Goal: Information Seeking & Learning: Learn about a topic

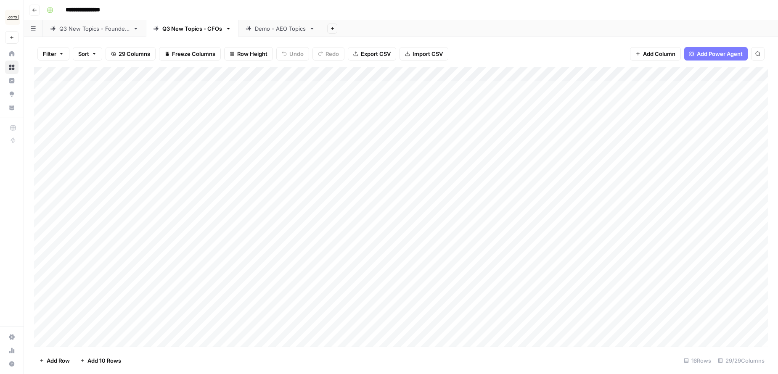
click at [104, 31] on div "Q3 New Topics - Founders" at bounding box center [94, 28] width 70 height 8
click at [175, 29] on div "Q3 New Topics - CFOs" at bounding box center [192, 28] width 60 height 8
click at [35, 11] on icon "button" at bounding box center [34, 10] width 5 height 5
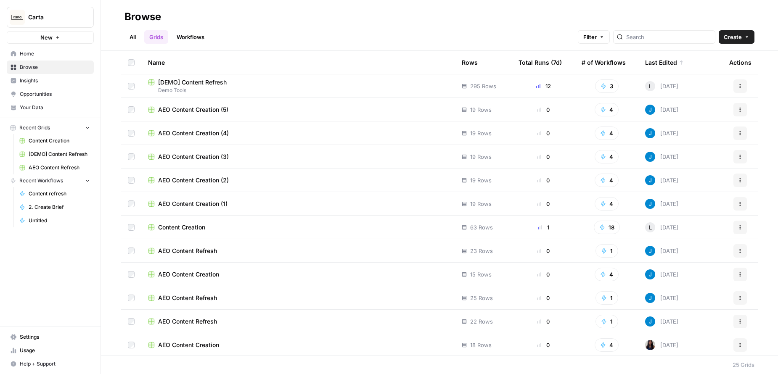
click at [37, 104] on span "Your Data" at bounding box center [55, 108] width 70 height 8
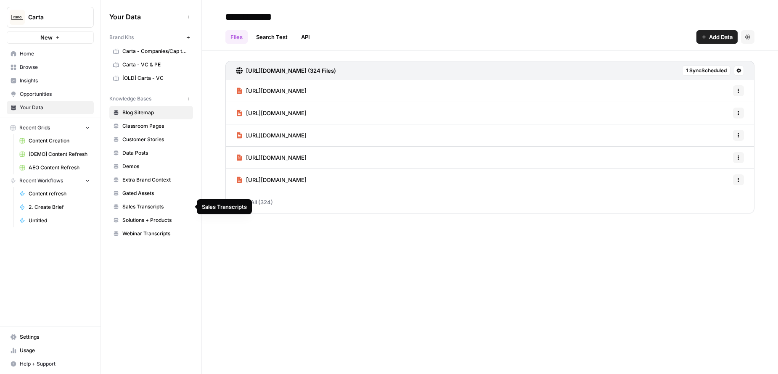
click at [154, 207] on span "Sales Transcripts" at bounding box center [155, 207] width 67 height 8
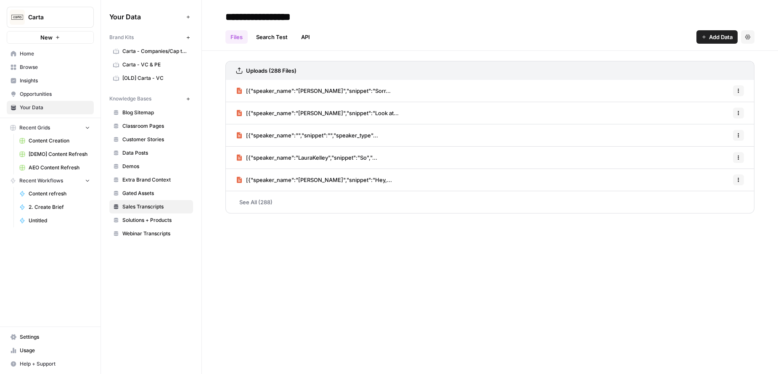
click at [262, 33] on link "Search Test" at bounding box center [272, 36] width 42 height 13
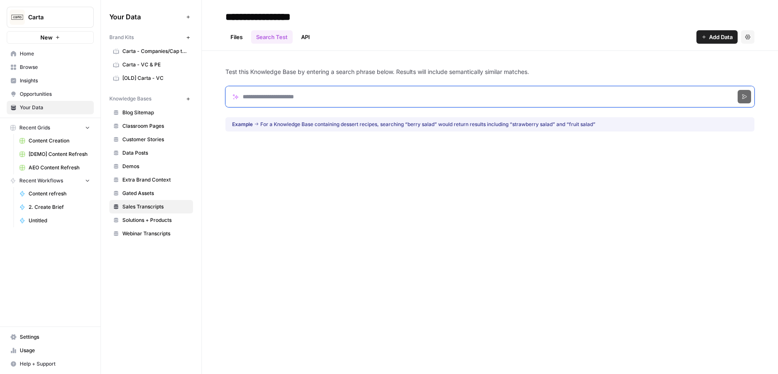
click at [306, 96] on input "Search phrase" at bounding box center [489, 96] width 529 height 21
type input "*********"
click button "Search" at bounding box center [744, 96] width 13 height 13
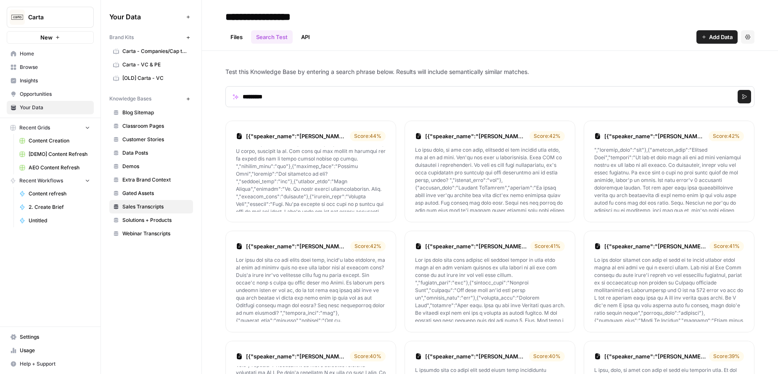
click at [236, 37] on link "Files" at bounding box center [236, 36] width 22 height 13
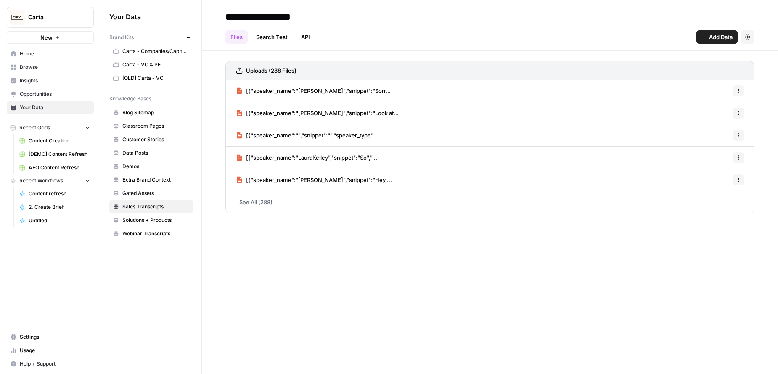
click at [265, 204] on link "See All (288)" at bounding box center [489, 202] width 529 height 22
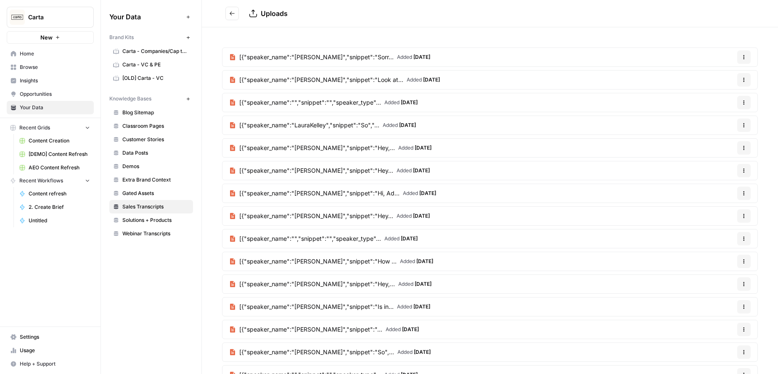
click at [344, 54] on span "[{"speaker_name":"[PERSON_NAME]","snippet":"Sorr..." at bounding box center [316, 57] width 154 height 8
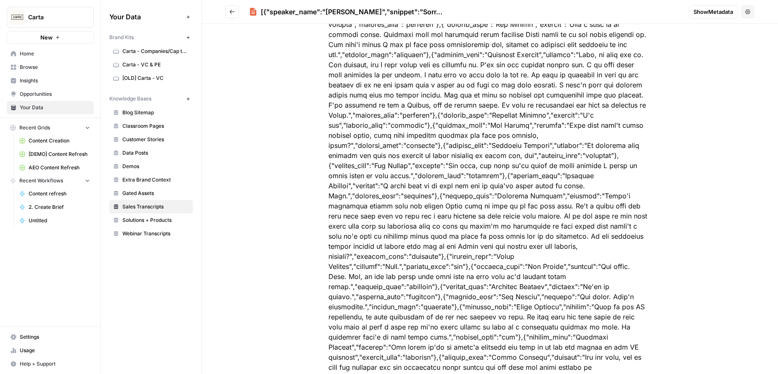
scroll to position [3391, 0]
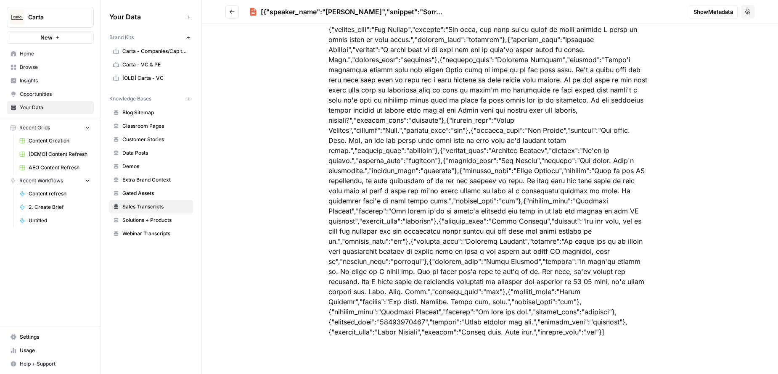
click at [152, 209] on span "Sales Transcripts" at bounding box center [155, 207] width 67 height 8
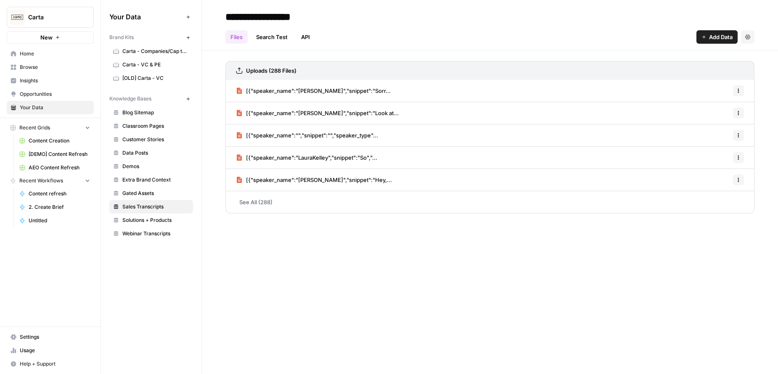
click at [265, 203] on link "See All (288)" at bounding box center [489, 202] width 529 height 22
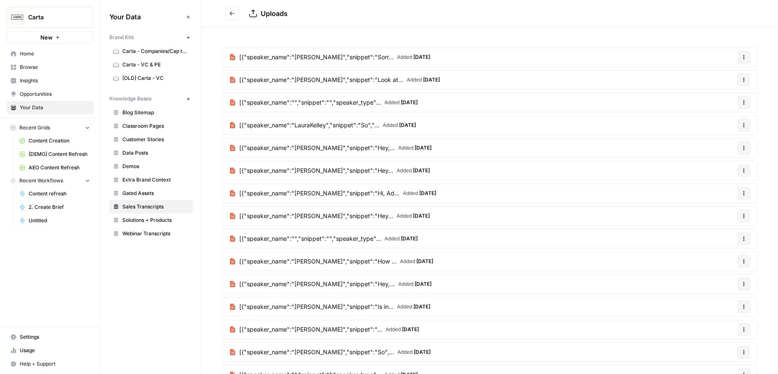
click at [143, 234] on span "Webinar Transcripts" at bounding box center [155, 234] width 67 height 8
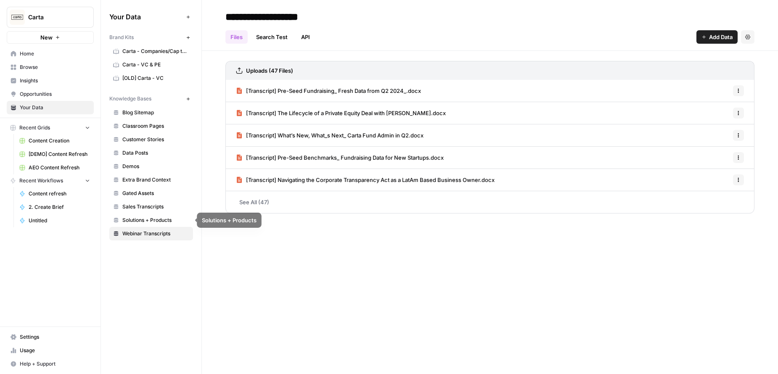
click at [143, 217] on span "Solutions + Products" at bounding box center [155, 221] width 67 height 8
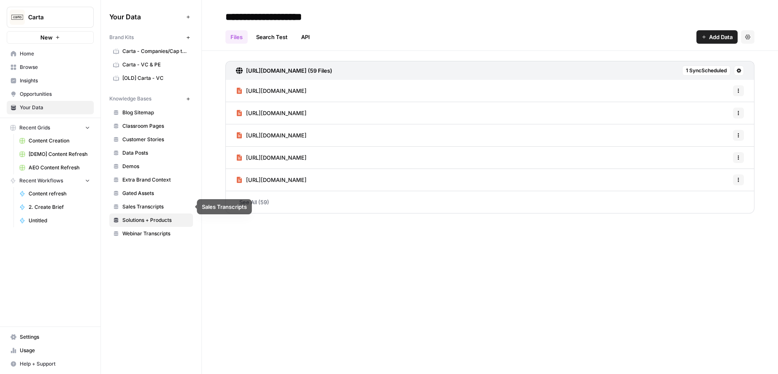
click at [144, 206] on span "Sales Transcripts" at bounding box center [155, 207] width 67 height 8
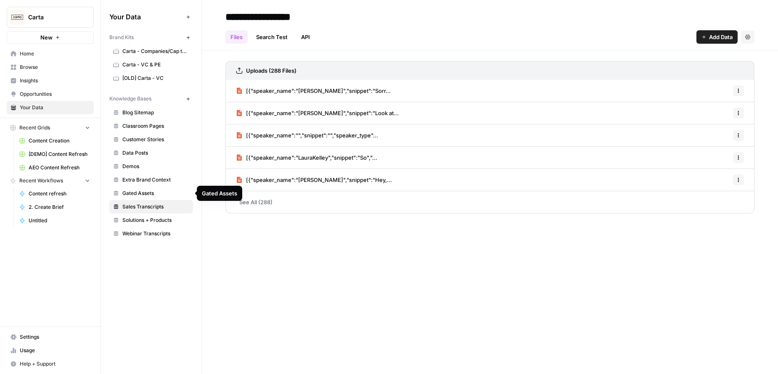
click at [145, 180] on span "Extra Brand Context" at bounding box center [155, 180] width 67 height 8
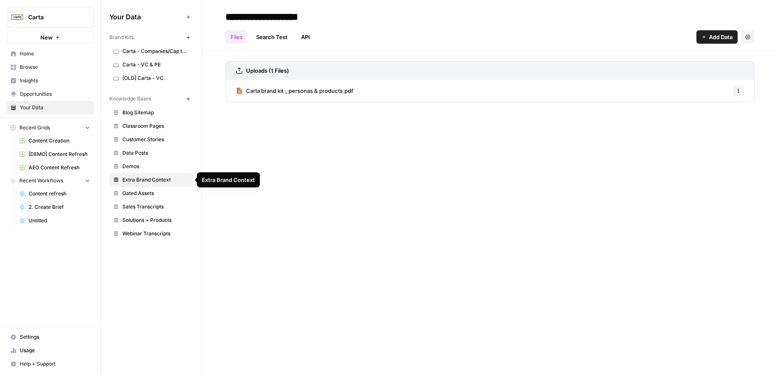
click at [144, 190] on span "Gated Assets" at bounding box center [155, 194] width 67 height 8
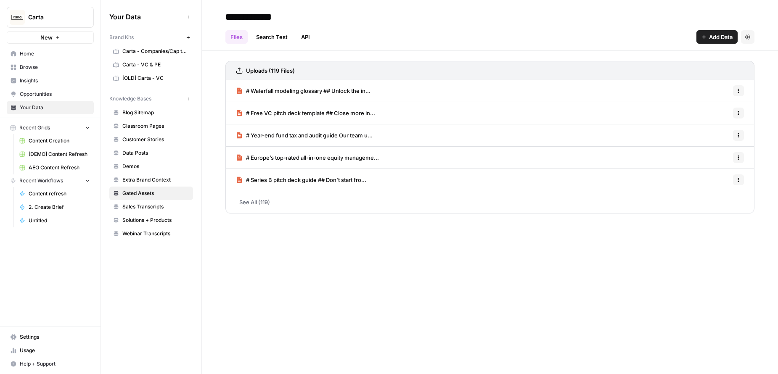
click at [143, 167] on span "Demos" at bounding box center [155, 167] width 67 height 8
click at [149, 155] on span "Data Posts" at bounding box center [155, 153] width 67 height 8
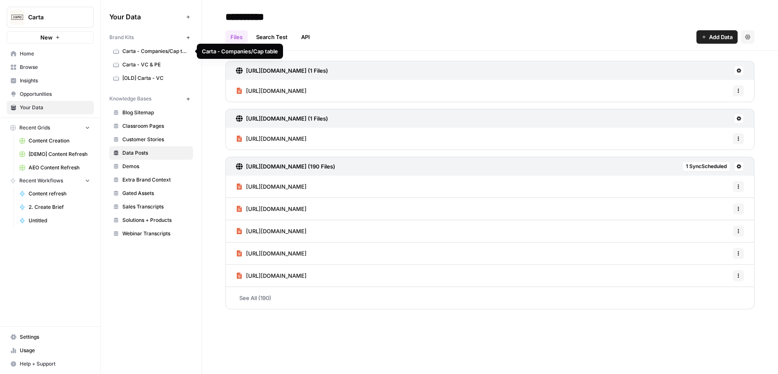
click at [155, 49] on span "Carta - Companies/Cap table" at bounding box center [155, 52] width 67 height 8
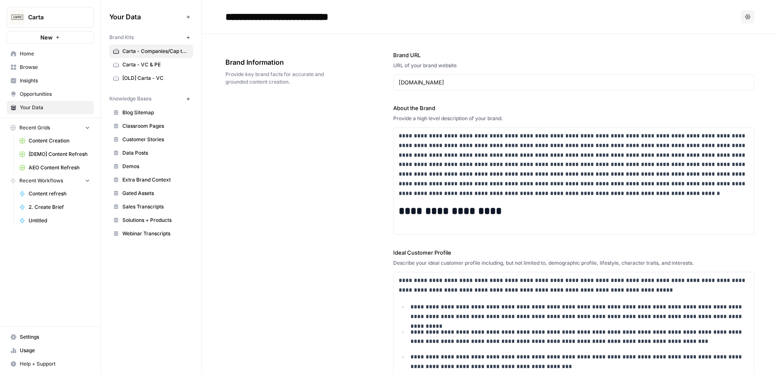
click at [32, 95] on span "Opportunities" at bounding box center [55, 94] width 70 height 8
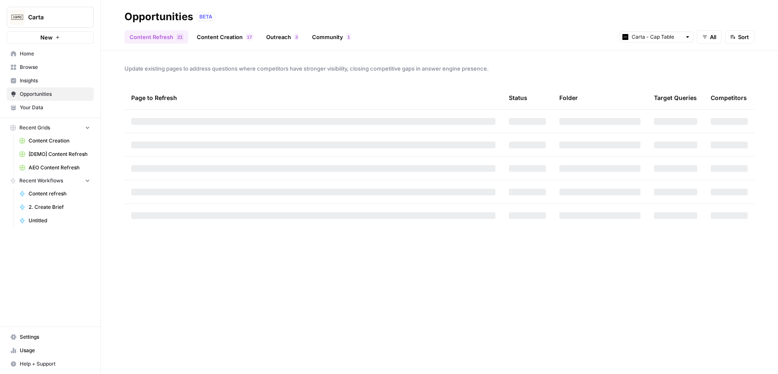
type input "Carta - Companies/Cap table"
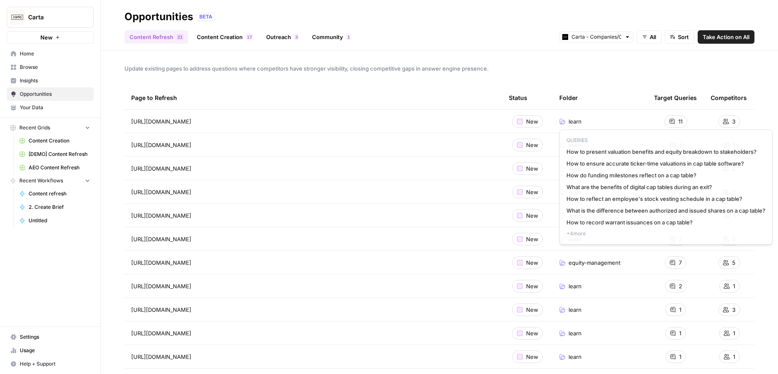
click at [679, 122] on span "11" at bounding box center [680, 121] width 4 height 8
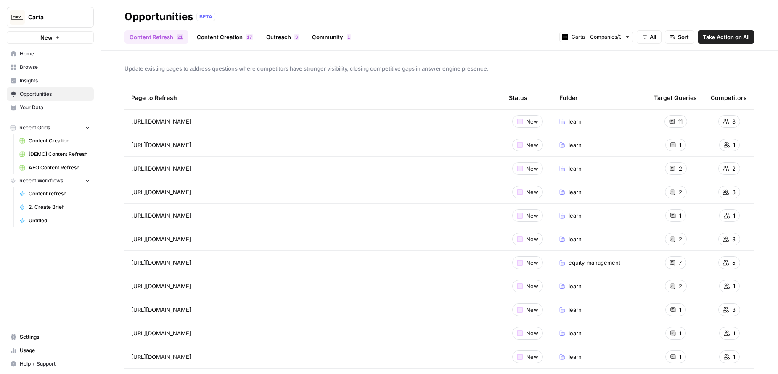
click at [677, 117] on div "11" at bounding box center [675, 121] width 23 height 13
click at [576, 73] on div "Update existing pages to address questions where competitors have stronger visi…" at bounding box center [439, 212] width 677 height 323
click at [206, 123] on icon "Go to page https://carta.com/learn/startups/equity-management/cap-table/" at bounding box center [203, 121] width 5 height 5
click at [599, 15] on div "Opportunities BETA" at bounding box center [439, 16] width 630 height 13
click at [457, 38] on div "Content Refresh 1 2 Content Creation 7 1 Outreach 3 Community 1 Carta - Compani…" at bounding box center [439, 34] width 630 height 20
